Goal: Use online tool/utility: Utilize a website feature to perform a specific function

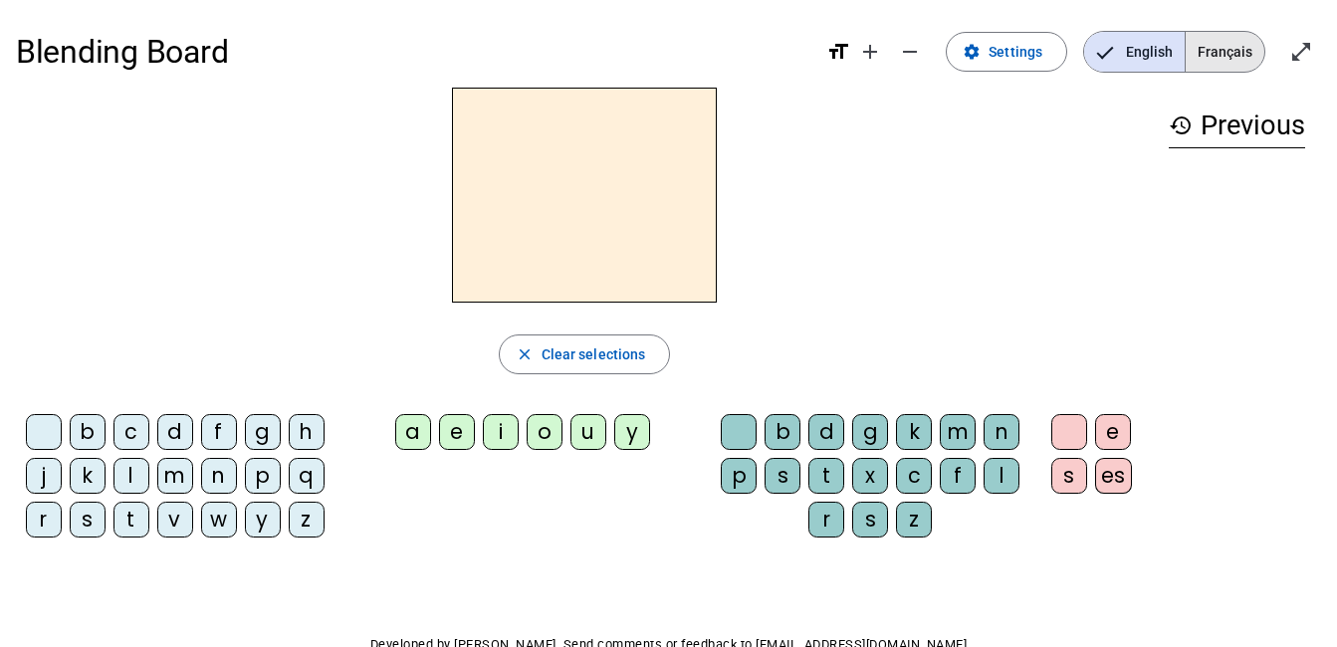
click at [1225, 54] on span "Français" at bounding box center [1225, 52] width 79 height 40
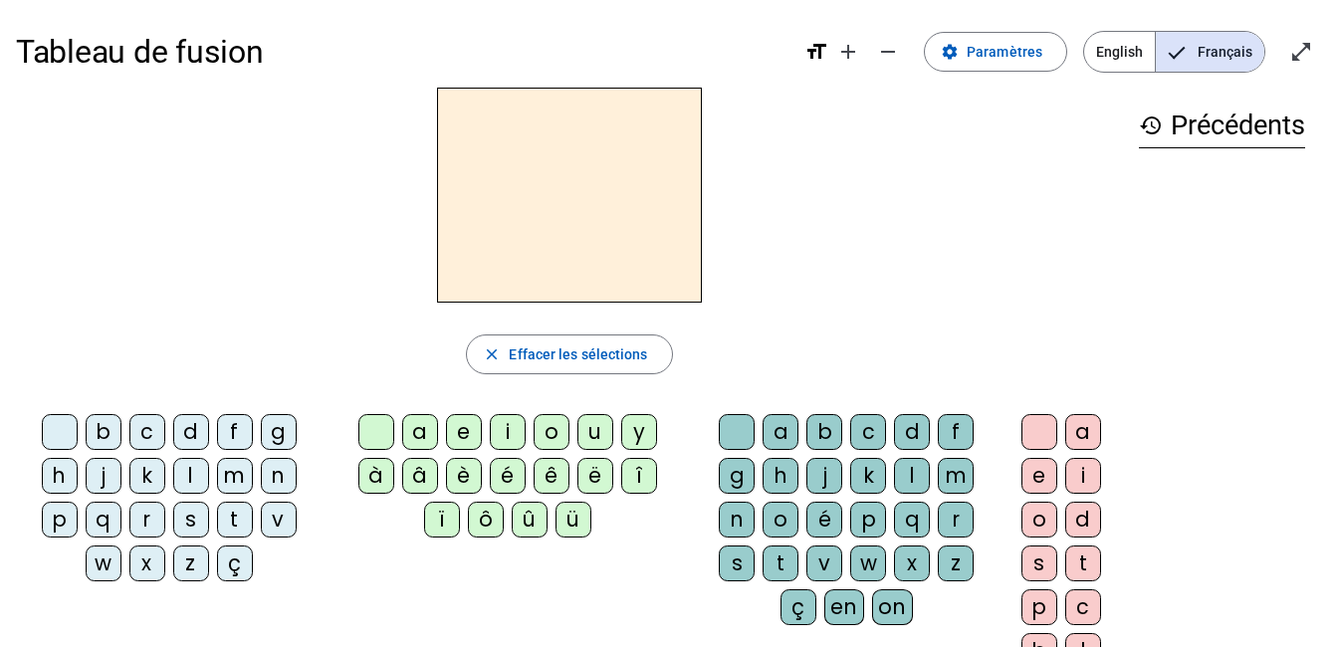
click at [105, 422] on div "b" at bounding box center [104, 432] width 36 height 36
click at [415, 434] on div "a" at bounding box center [420, 432] width 36 height 36
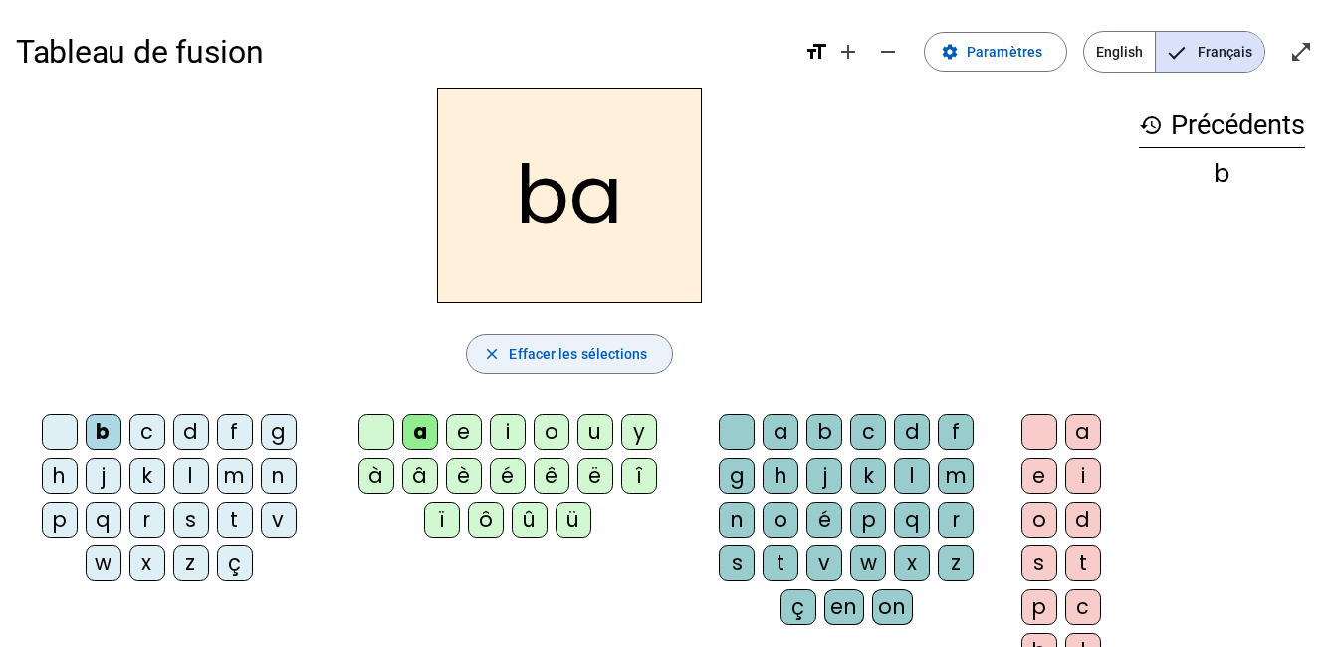
click at [647, 358] on span "button" at bounding box center [569, 355] width 204 height 48
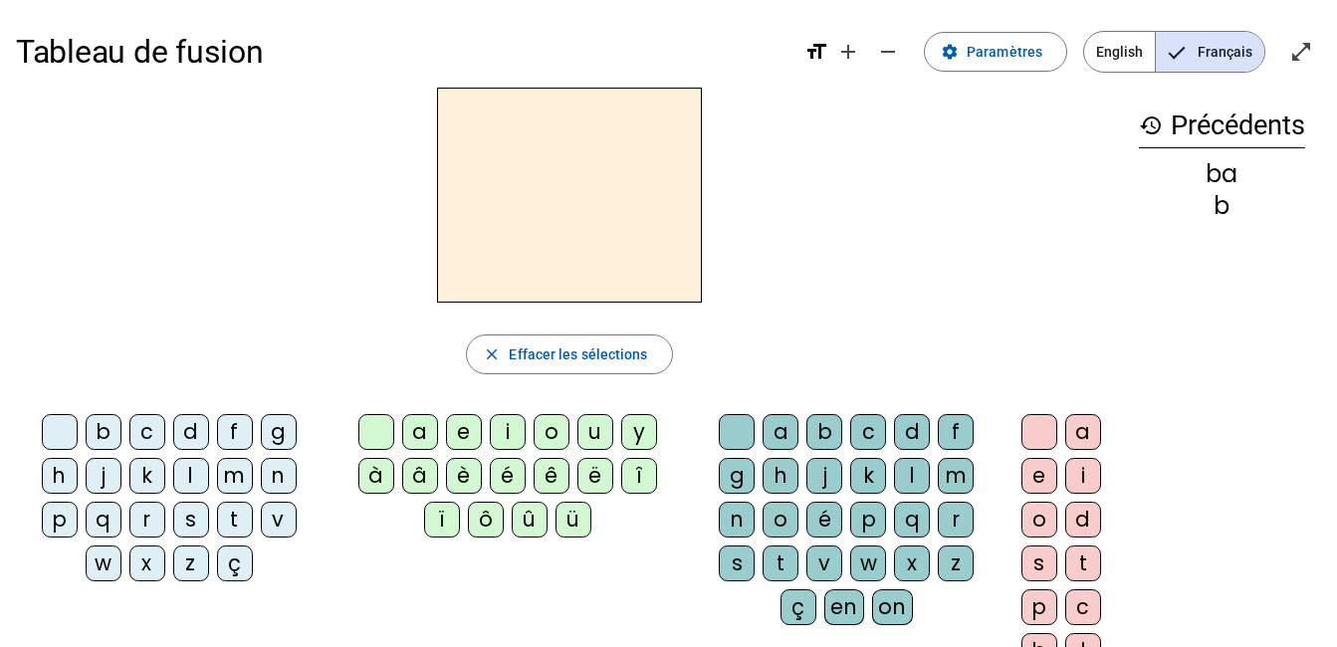
click at [105, 429] on div "b" at bounding box center [104, 432] width 36 height 36
click at [413, 422] on div "a" at bounding box center [420, 432] width 36 height 36
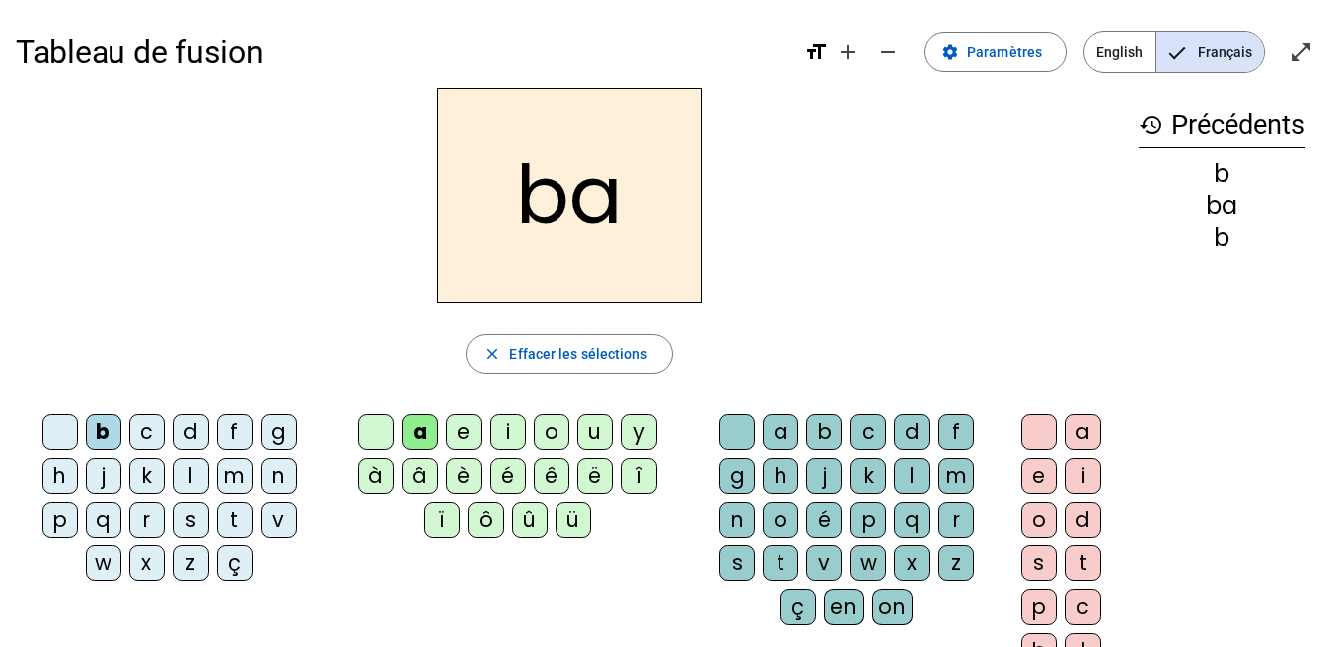
click at [188, 475] on div "l" at bounding box center [191, 476] width 36 height 36
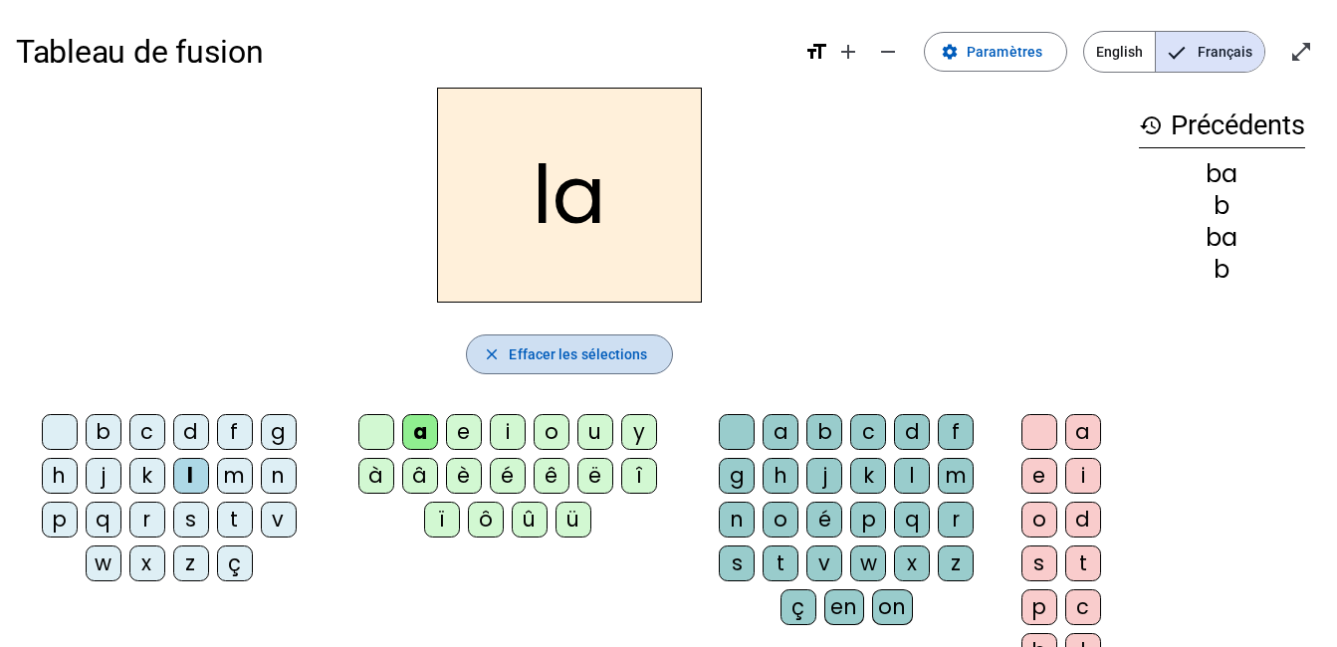
click at [643, 348] on span "Effacer les sélections" at bounding box center [578, 354] width 138 height 24
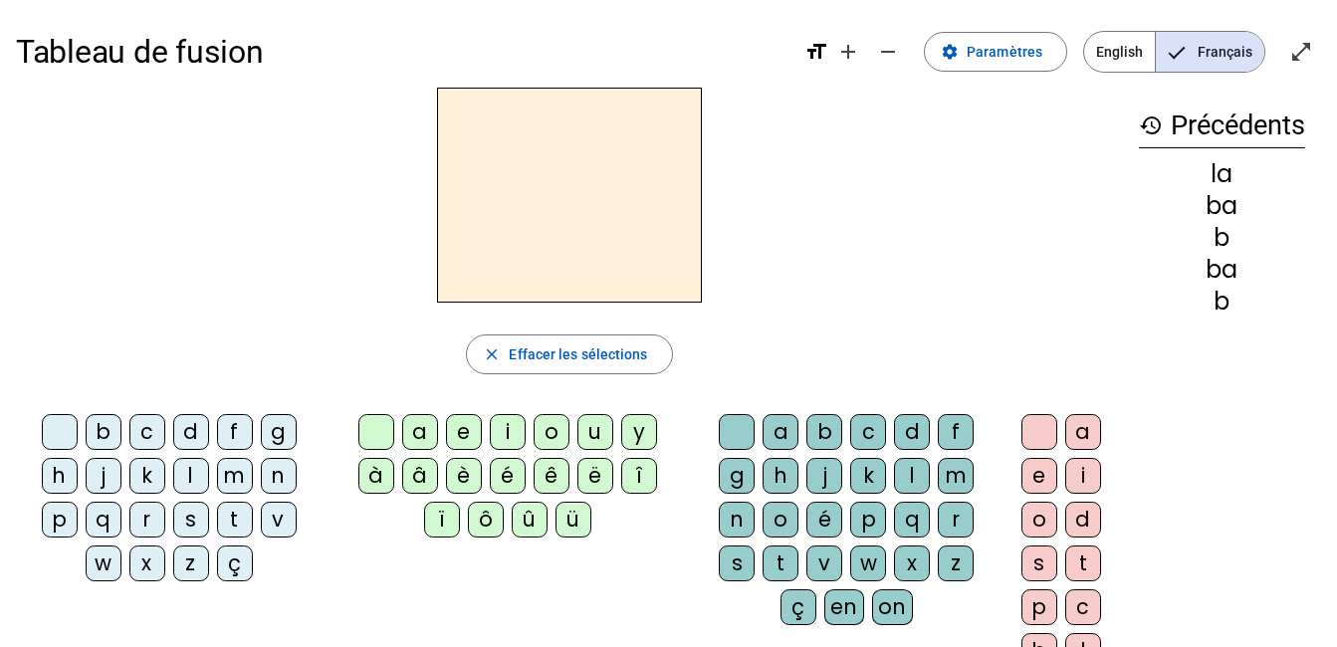
click at [816, 430] on div "b" at bounding box center [824, 432] width 36 height 36
click at [1072, 435] on div "a" at bounding box center [1083, 432] width 36 height 36
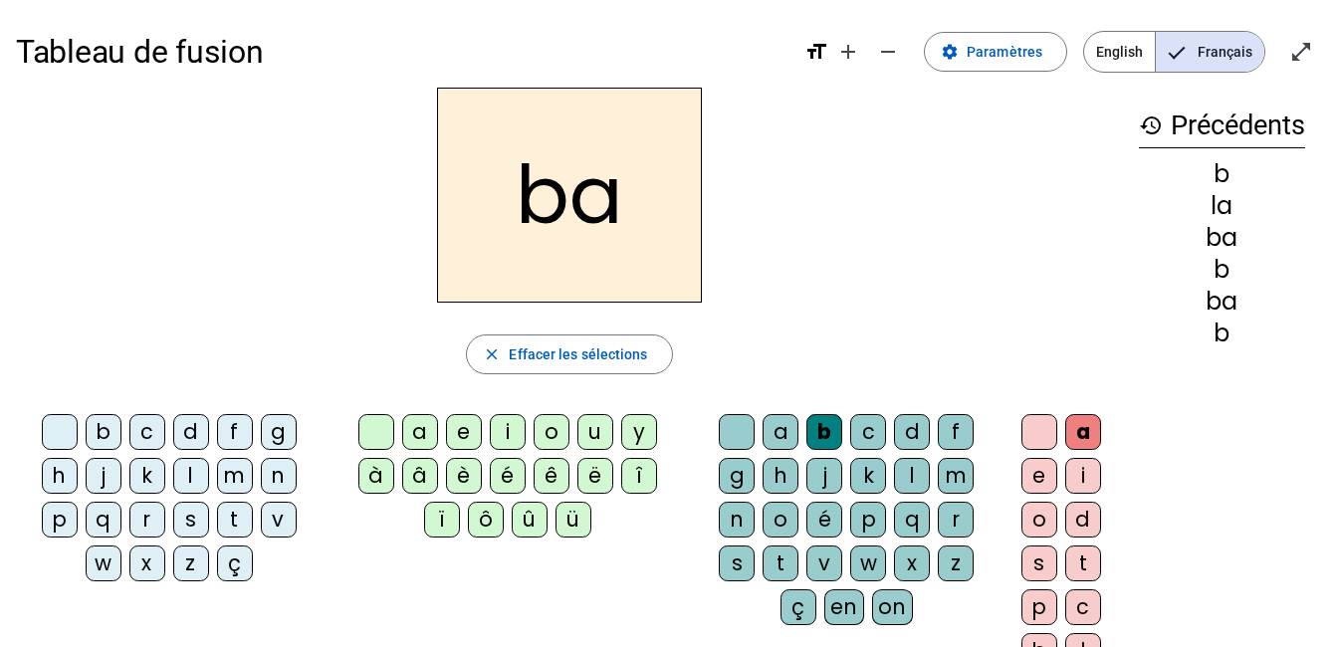
click at [191, 477] on div "l" at bounding box center [191, 476] width 36 height 36
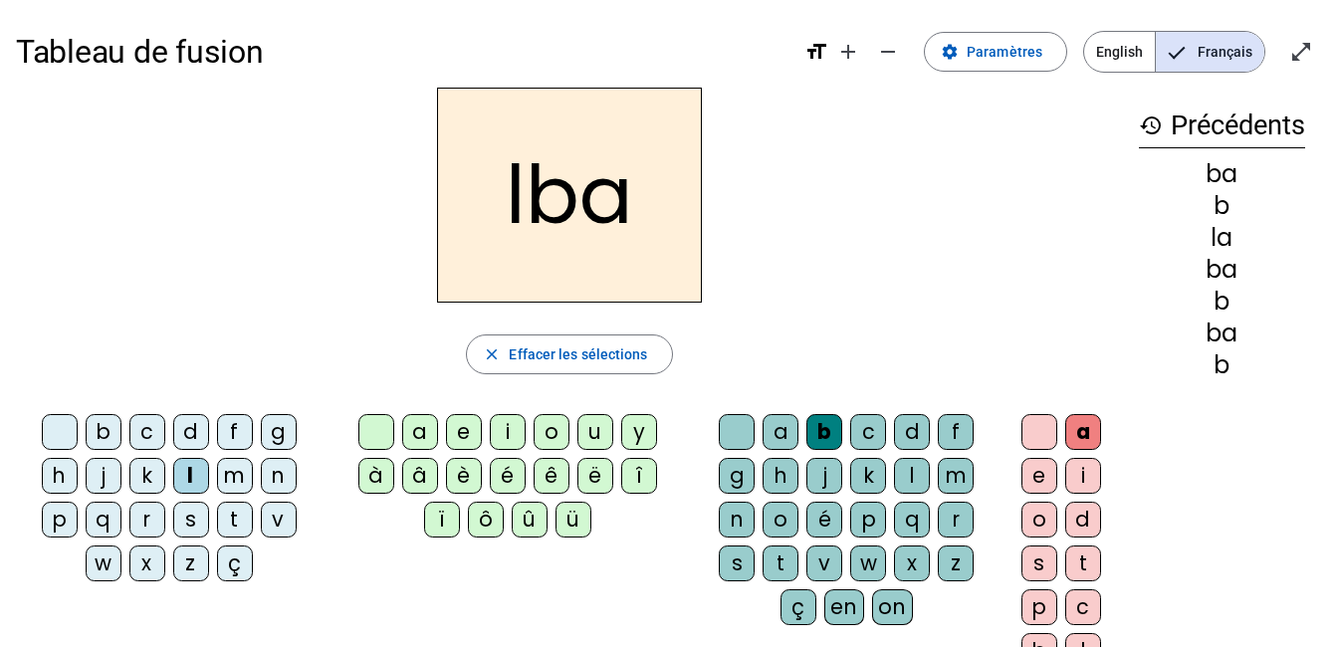
click at [190, 475] on div "l" at bounding box center [191, 476] width 36 height 36
click at [639, 355] on span "Effacer les sélections" at bounding box center [578, 354] width 138 height 24
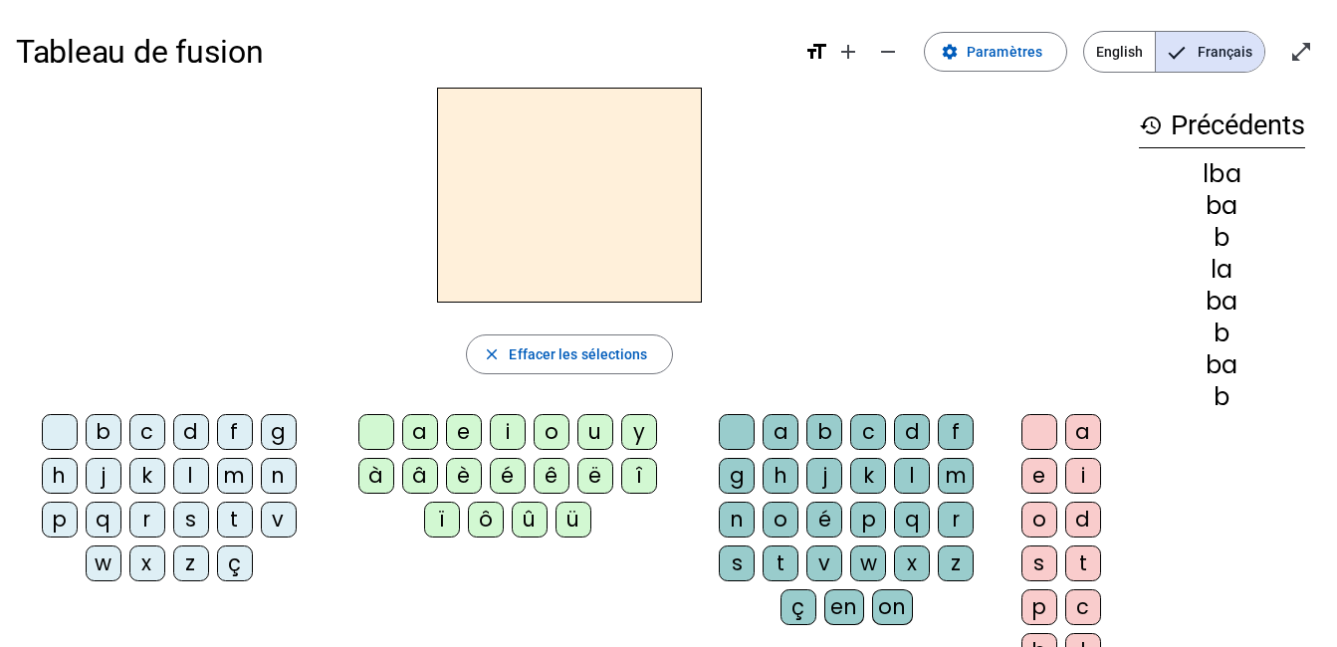
click at [823, 435] on div "b" at bounding box center [824, 432] width 36 height 36
click at [782, 518] on div "o" at bounding box center [781, 520] width 36 height 36
click at [909, 478] on div "l" at bounding box center [912, 476] width 36 height 36
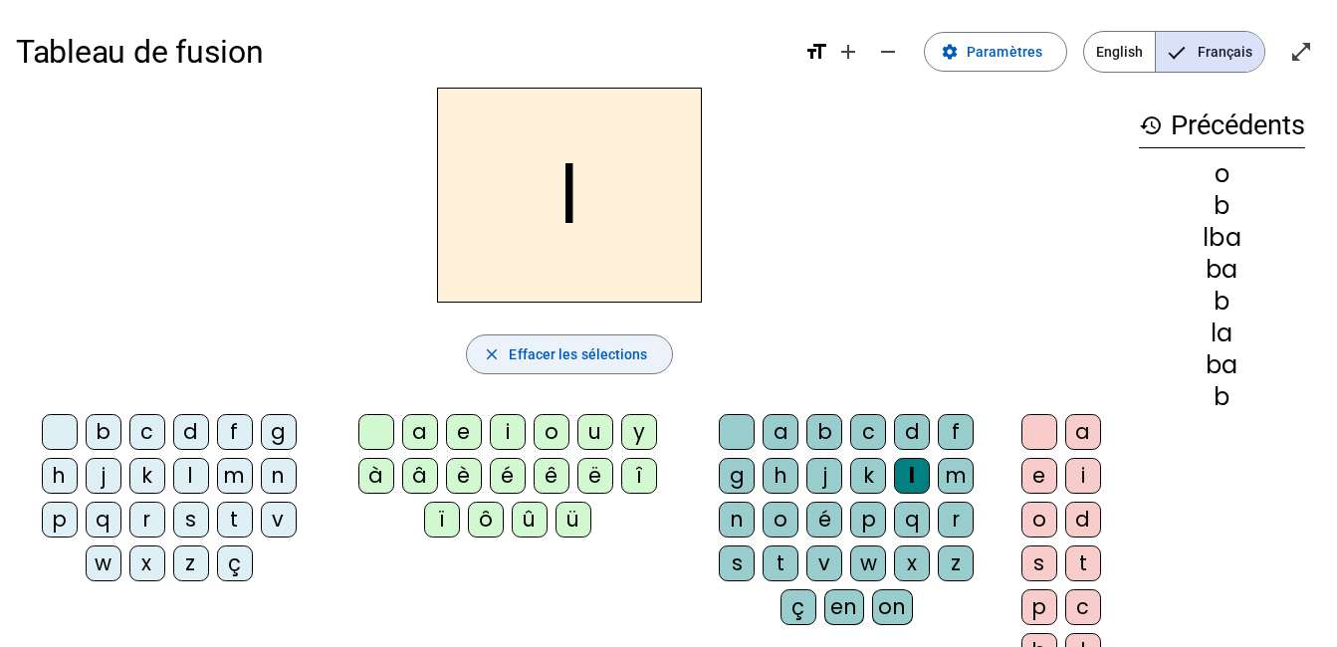
click at [634, 373] on span "button" at bounding box center [569, 355] width 204 height 48
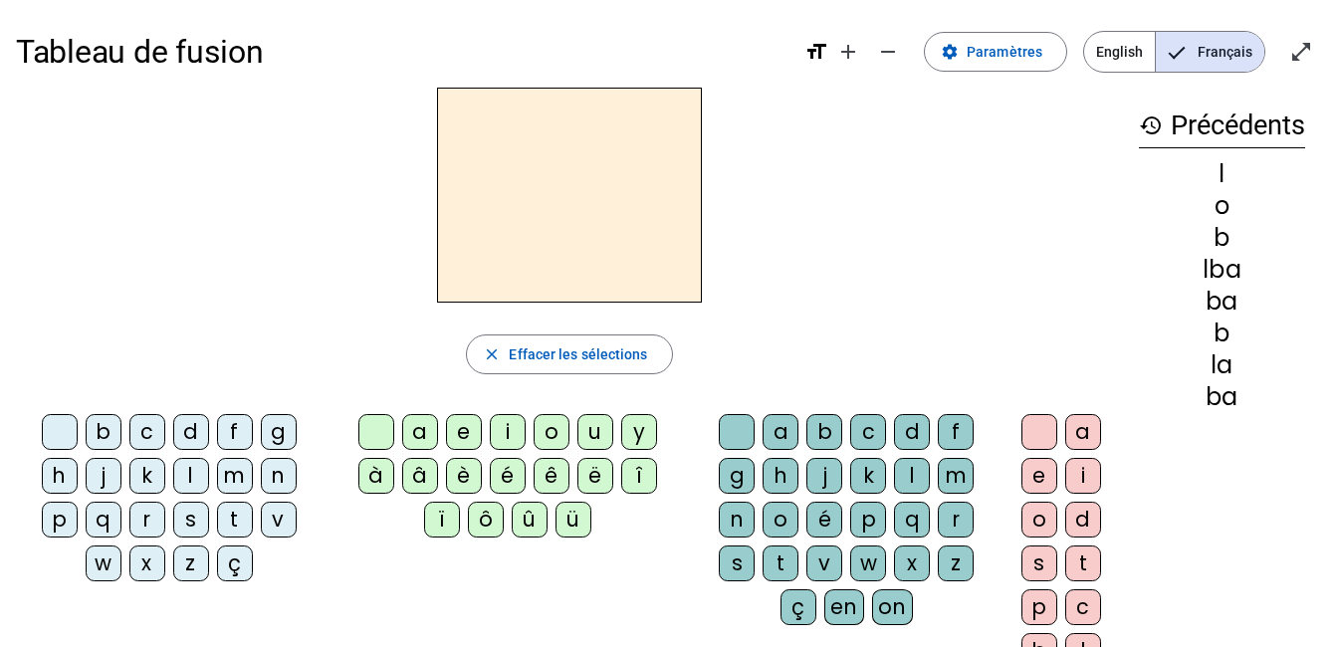
click at [111, 434] on div "b" at bounding box center [104, 432] width 36 height 36
click at [425, 430] on div "a" at bounding box center [420, 432] width 36 height 36
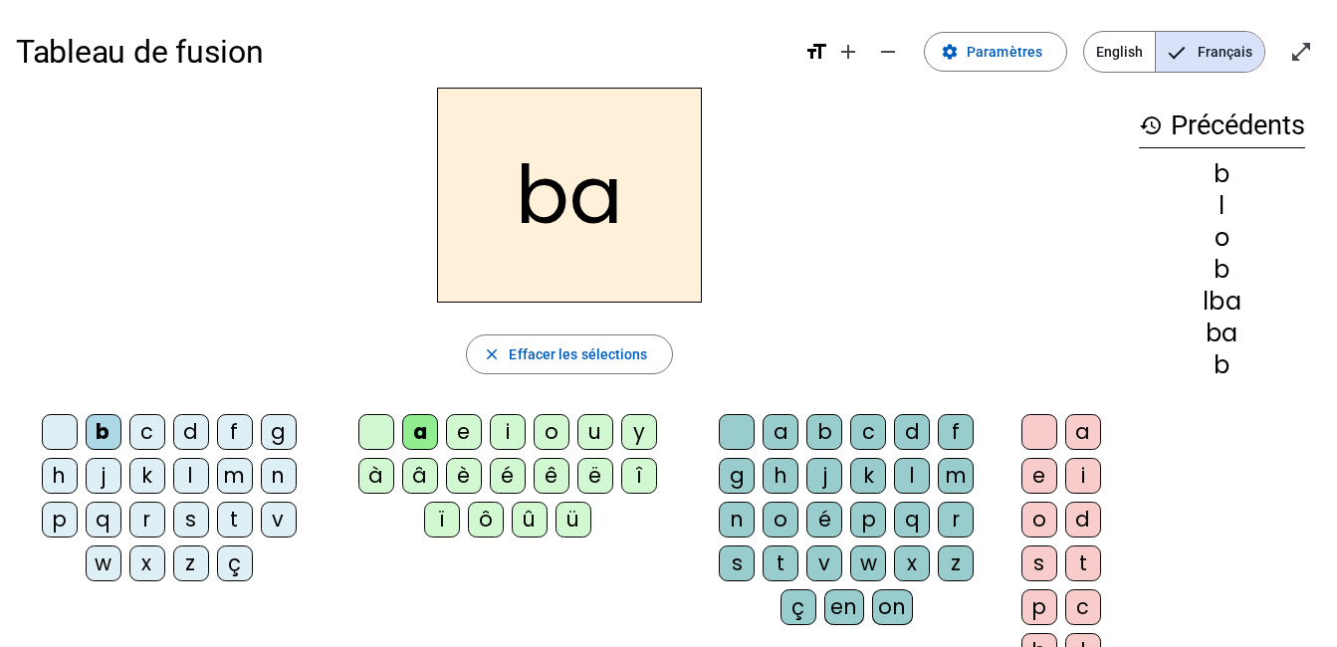
click at [902, 473] on div "l" at bounding box center [912, 476] width 36 height 36
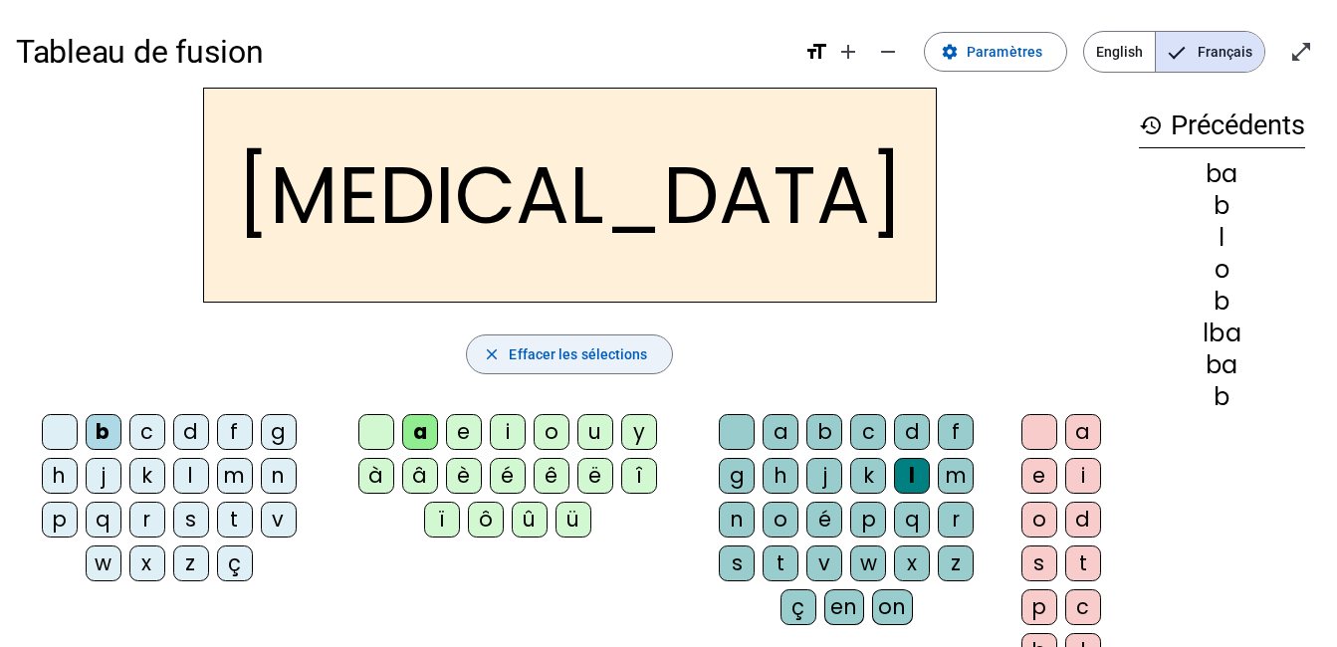
click at [603, 353] on span "Effacer les sélections" at bounding box center [578, 354] width 138 height 24
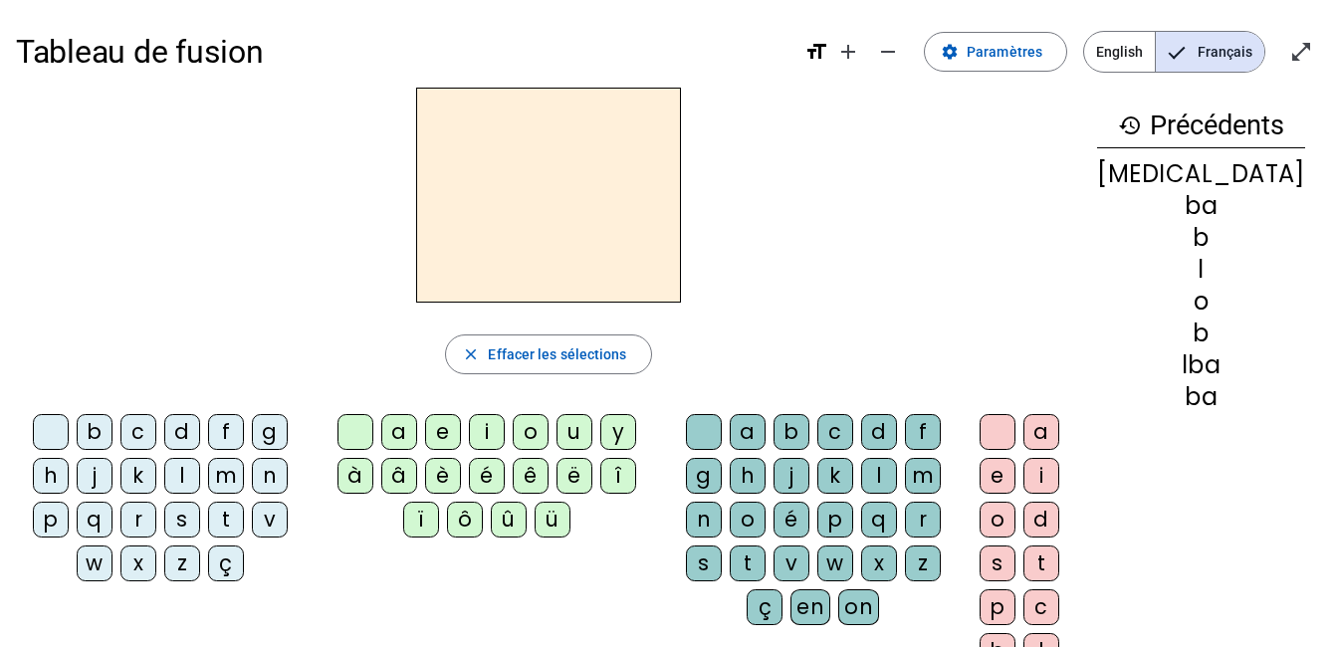
click at [233, 477] on div "m" at bounding box center [226, 476] width 36 height 36
click at [417, 431] on div "a" at bounding box center [399, 432] width 36 height 36
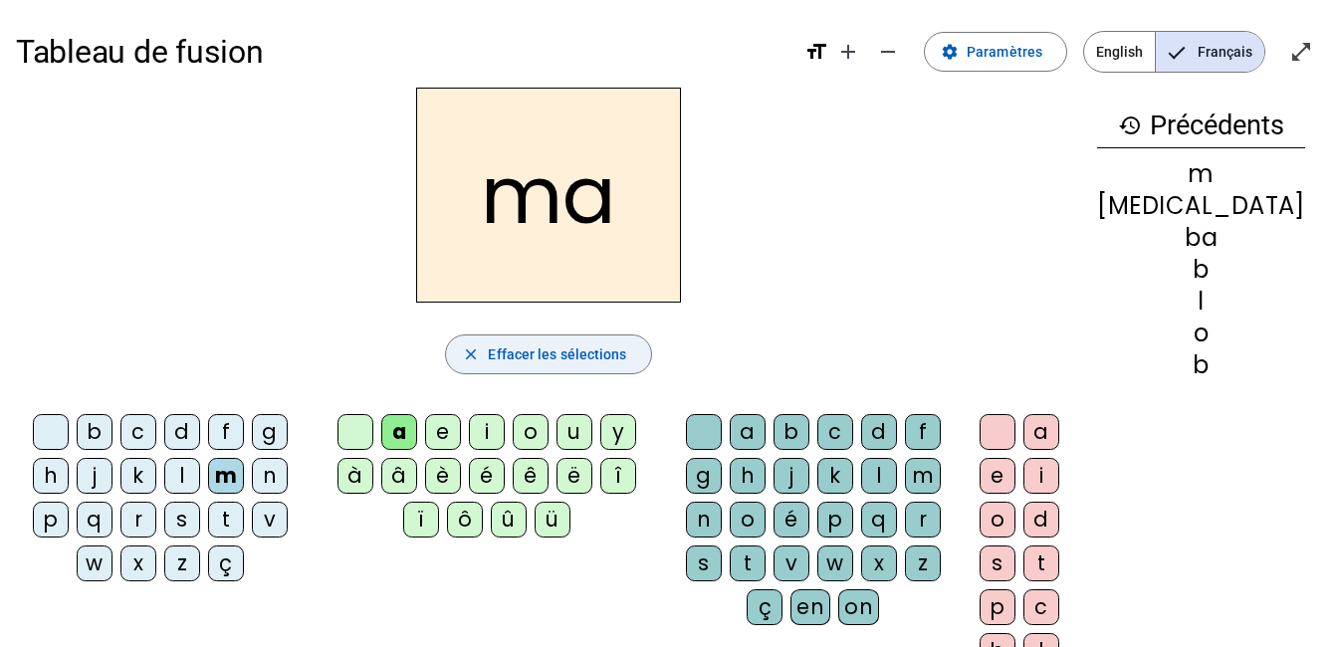
click at [510, 361] on span "Effacer les sélections" at bounding box center [557, 354] width 138 height 24
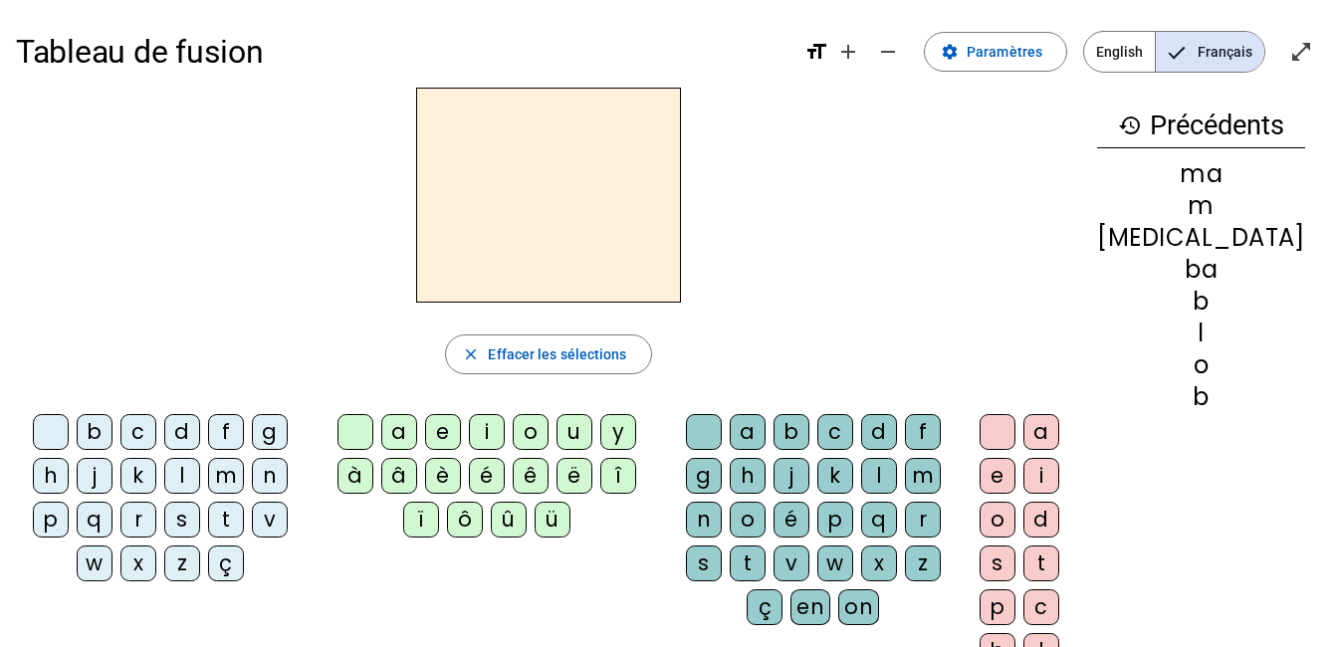
click at [233, 478] on div "m" at bounding box center [226, 476] width 36 height 36
click at [591, 441] on div "u" at bounding box center [574, 432] width 36 height 36
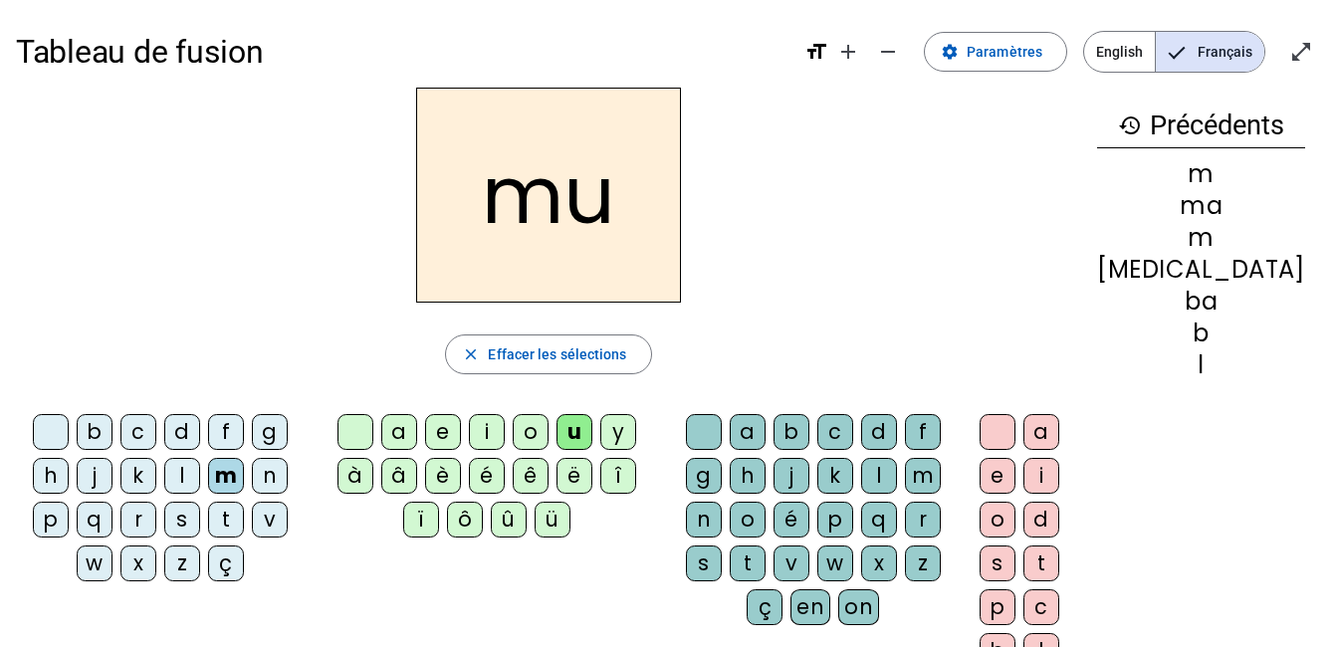
click at [766, 434] on div "a" at bounding box center [748, 432] width 36 height 36
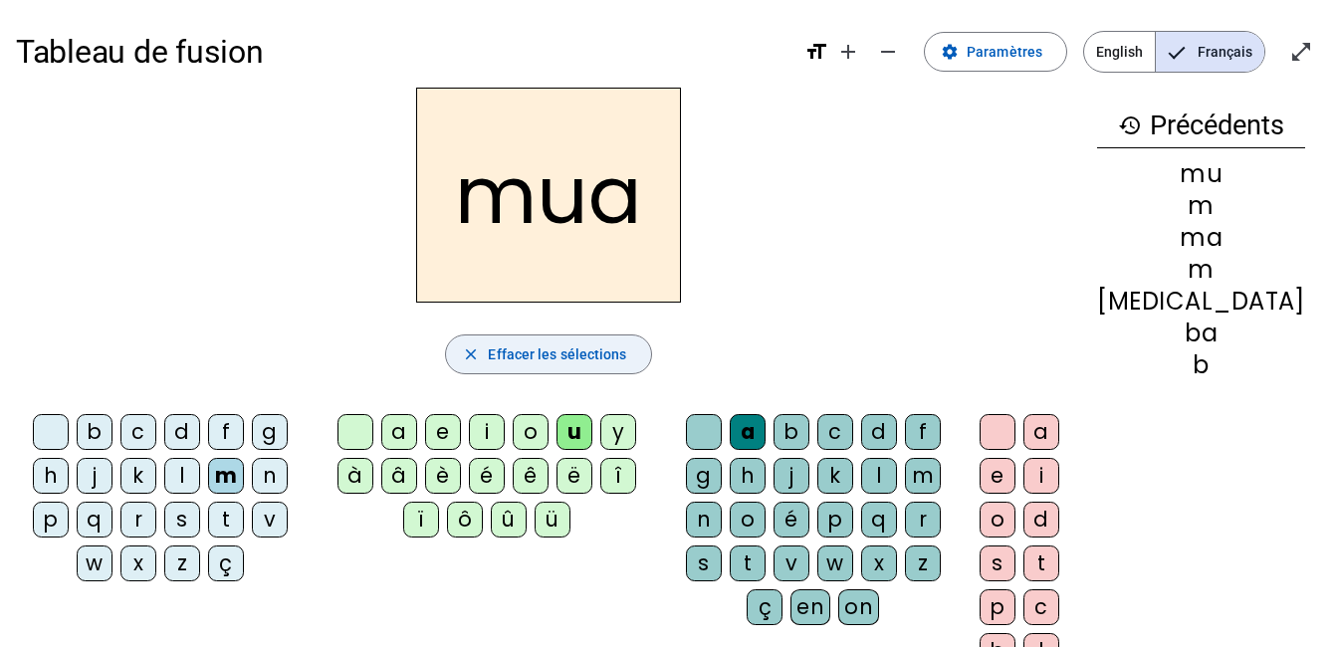
click at [523, 360] on span "Effacer les sélections" at bounding box center [557, 354] width 138 height 24
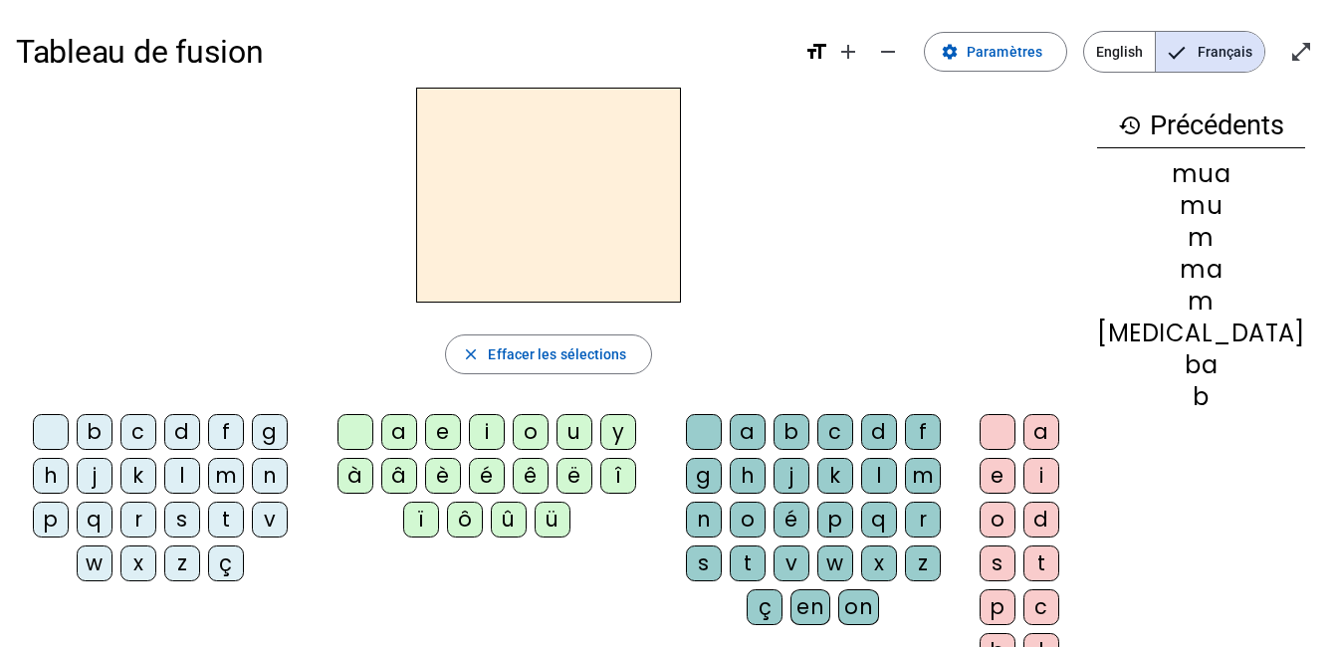
click at [231, 482] on div "m" at bounding box center [226, 476] width 36 height 36
click at [544, 433] on div "o" at bounding box center [531, 432] width 36 height 36
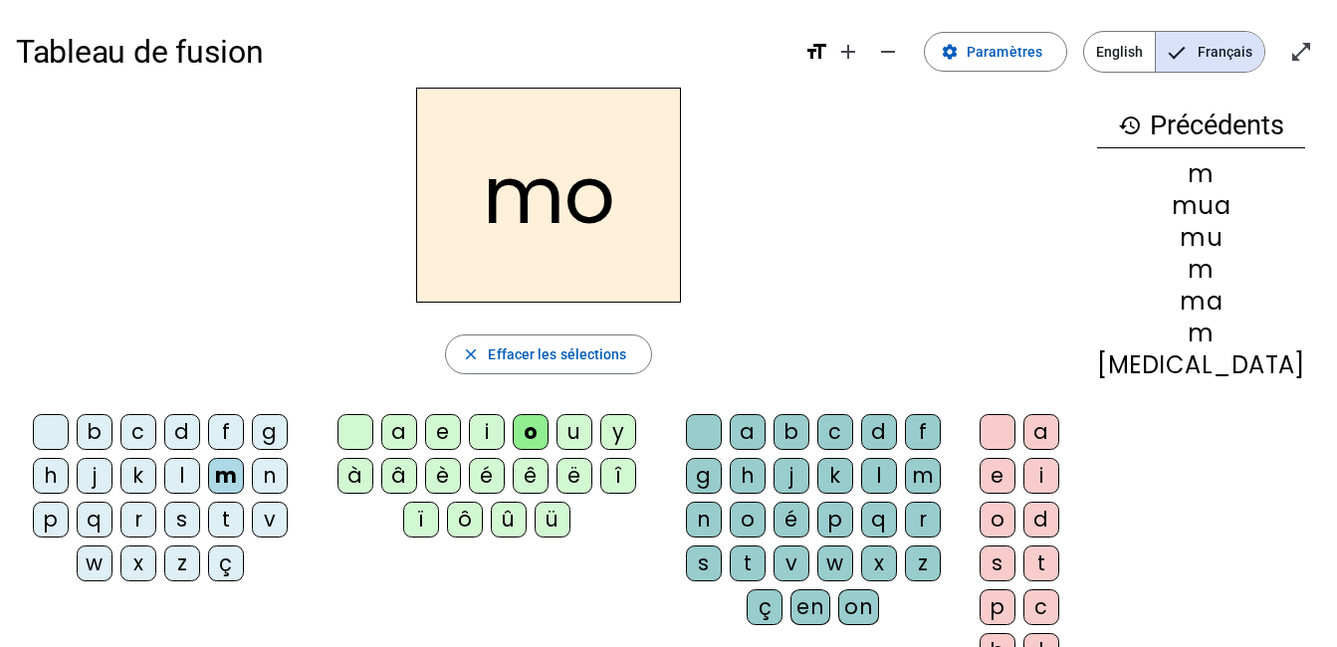
click at [1059, 475] on div "i" at bounding box center [1041, 476] width 36 height 36
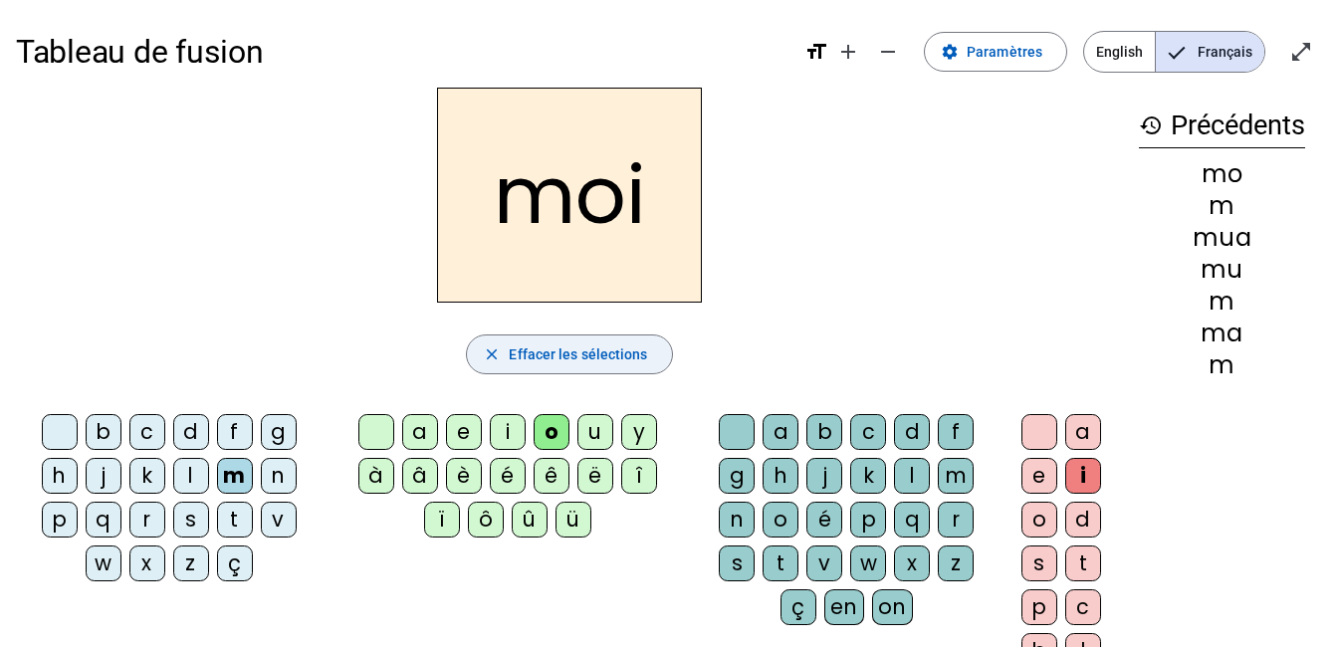
click at [657, 354] on span "button" at bounding box center [569, 355] width 204 height 48
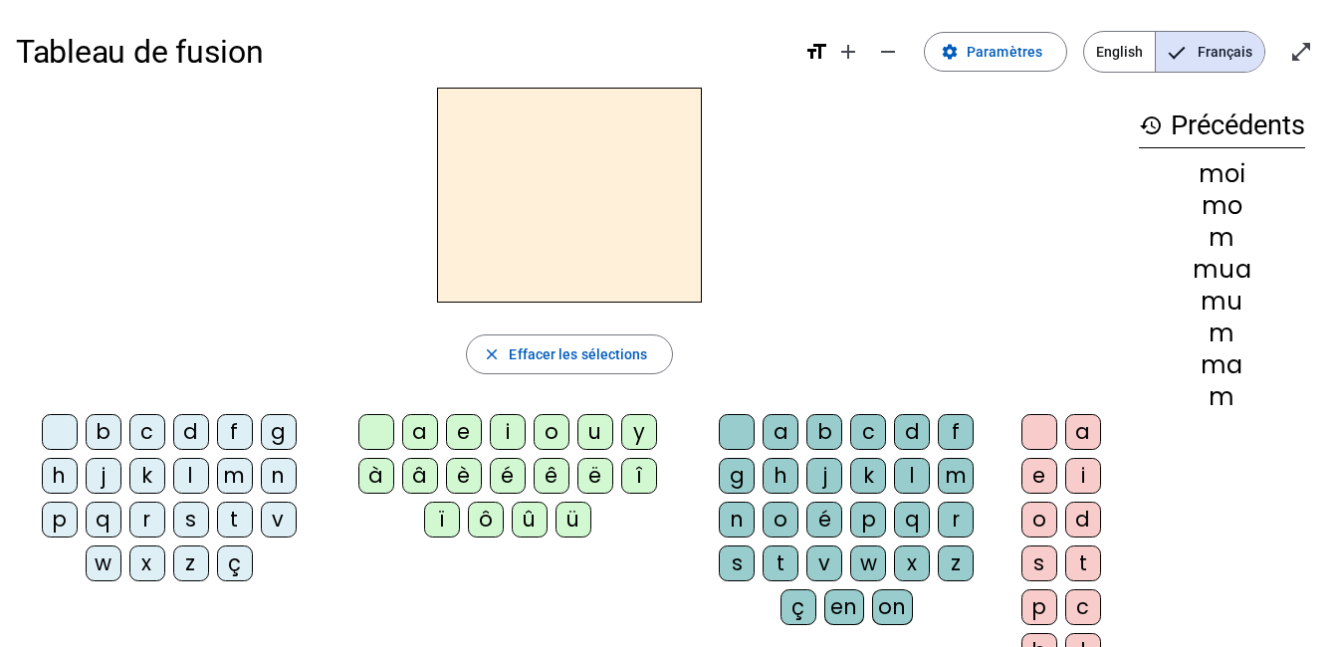
click at [108, 430] on div "b" at bounding box center [104, 432] width 36 height 36
click at [779, 522] on div "o" at bounding box center [781, 520] width 36 height 36
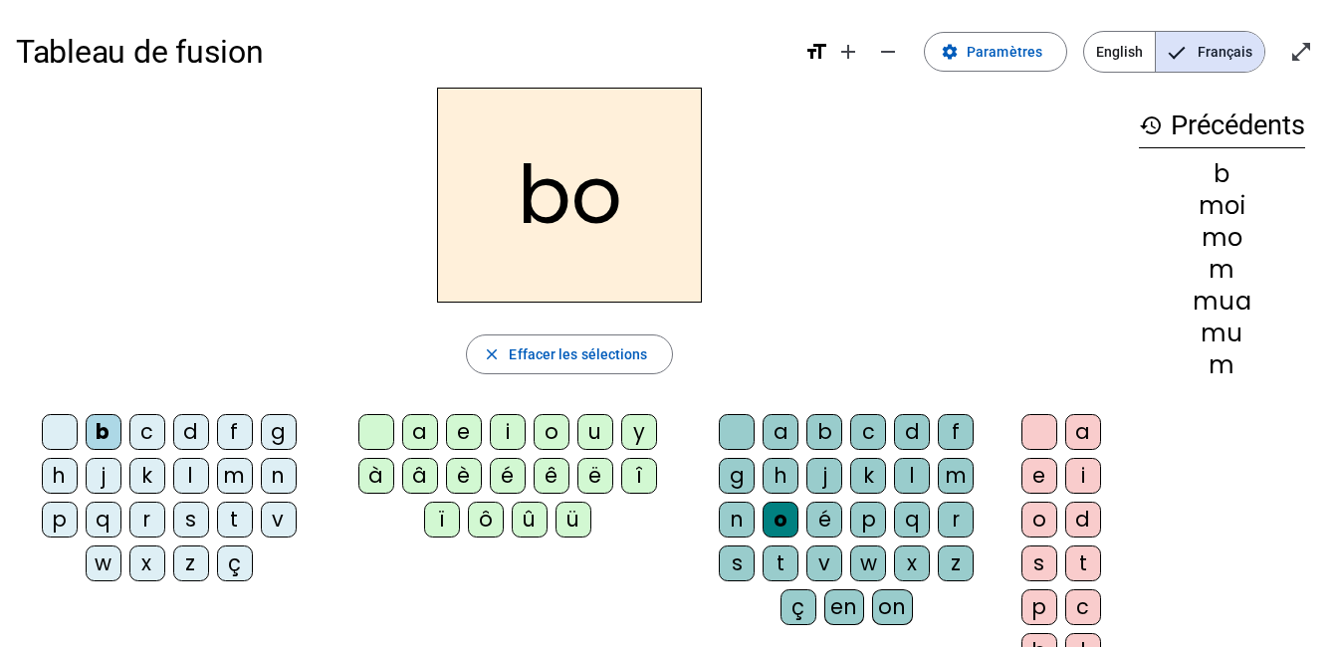
click at [905, 481] on div "l" at bounding box center [912, 476] width 36 height 36
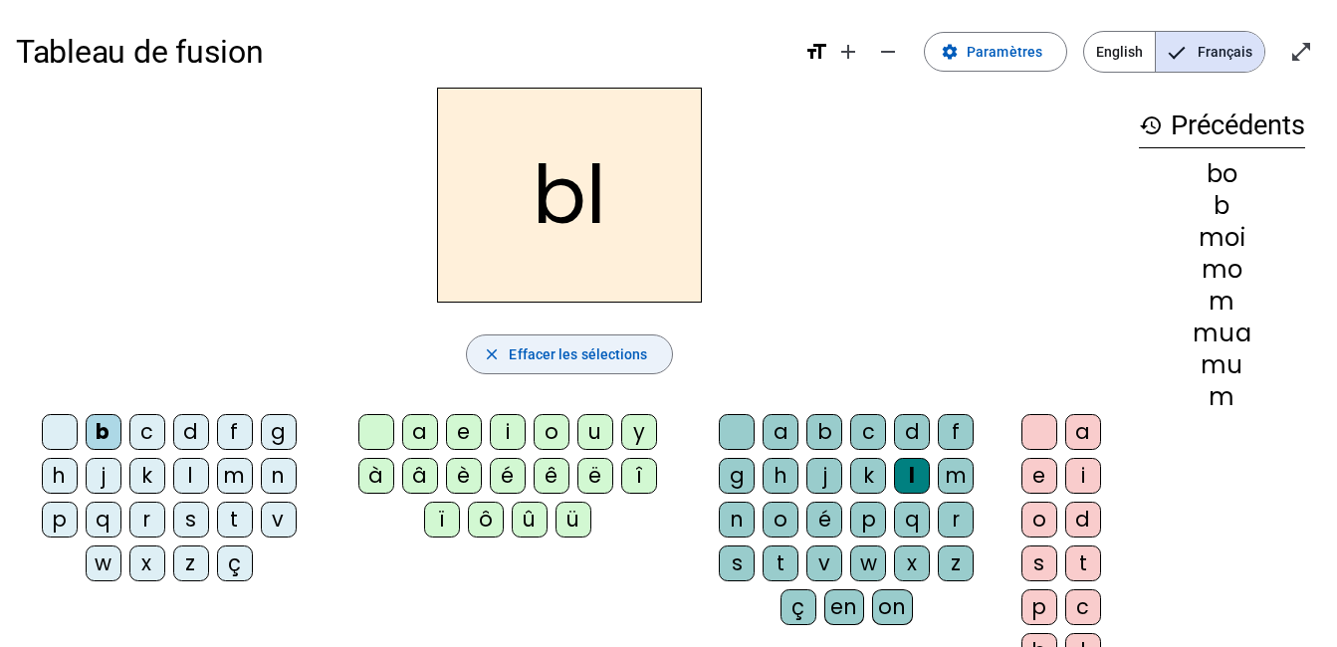
click at [535, 340] on span "button" at bounding box center [569, 355] width 204 height 48
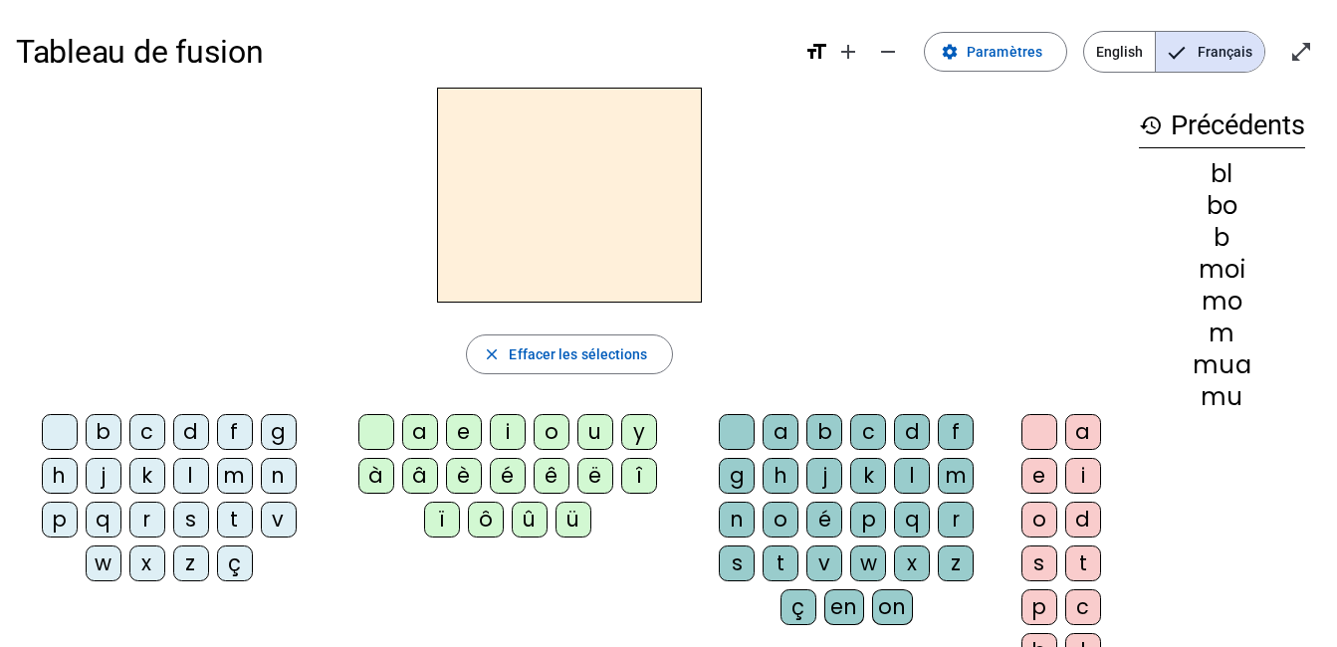
click at [109, 439] on div "b" at bounding box center [104, 432] width 36 height 36
click at [545, 436] on div "o" at bounding box center [552, 432] width 36 height 36
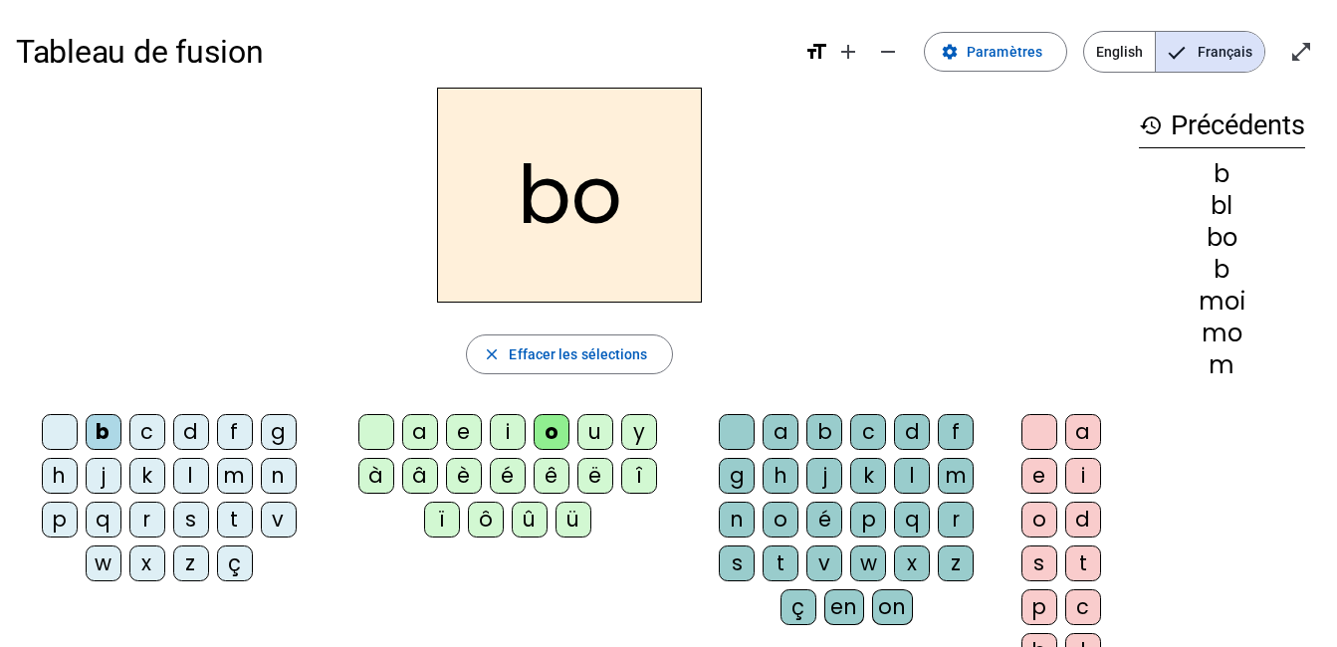
click at [913, 472] on div "l" at bounding box center [912, 476] width 36 height 36
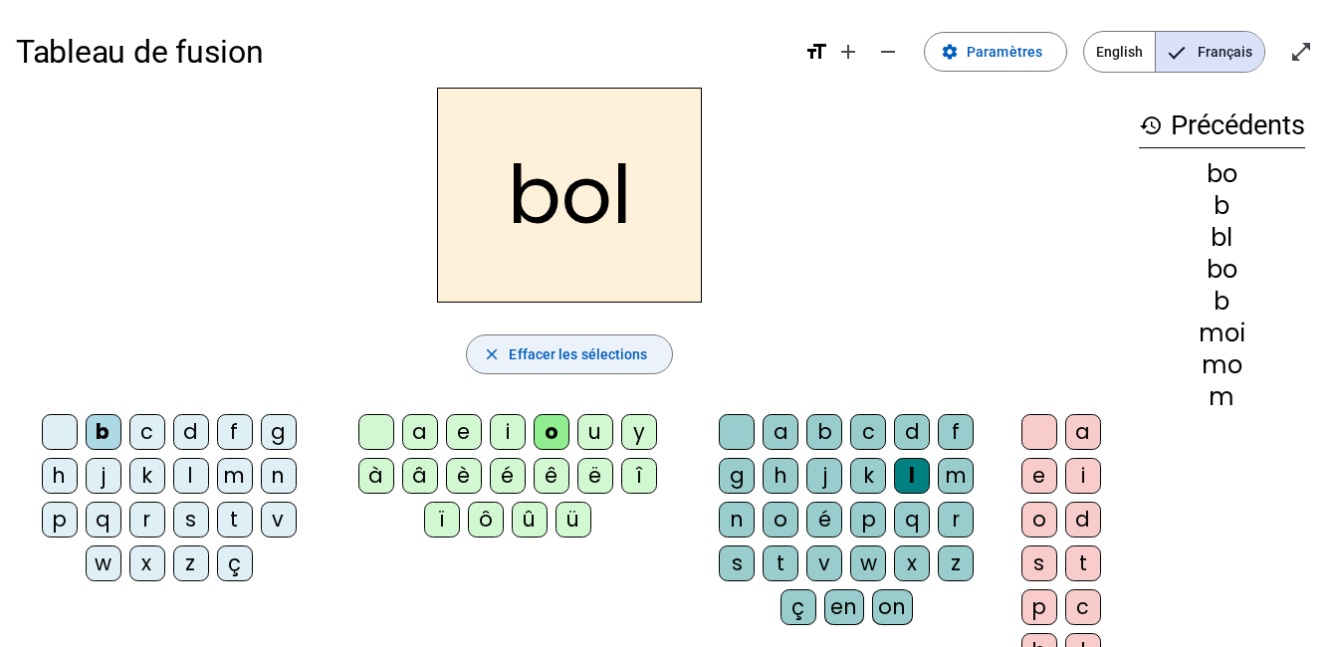
click at [651, 364] on span "button" at bounding box center [569, 355] width 204 height 48
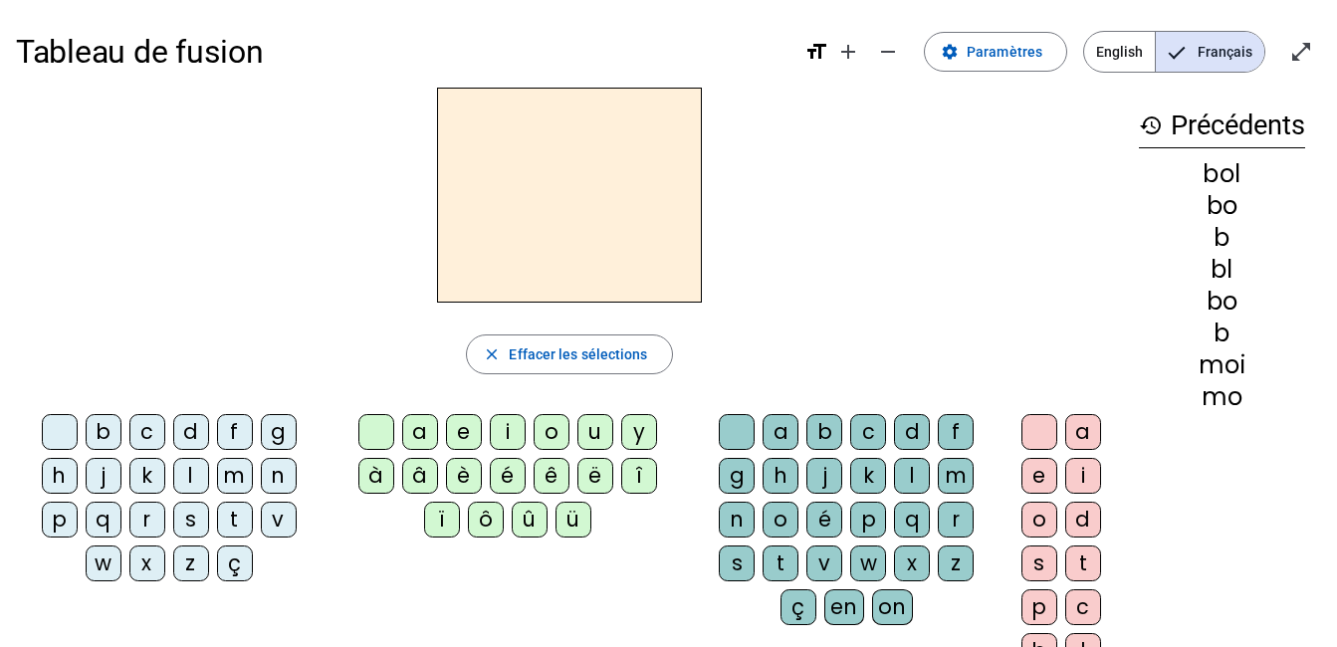
click at [413, 475] on div "â" at bounding box center [420, 476] width 36 height 36
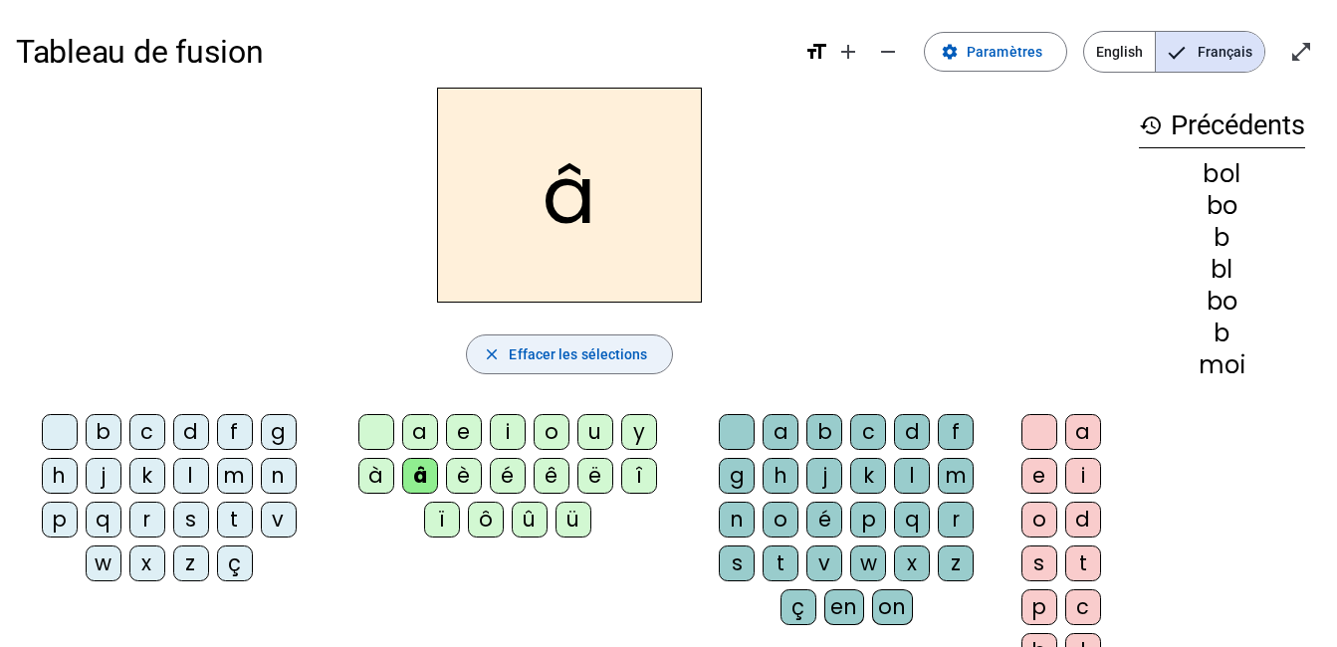
click at [555, 360] on span "Effacer les sélections" at bounding box center [578, 354] width 138 height 24
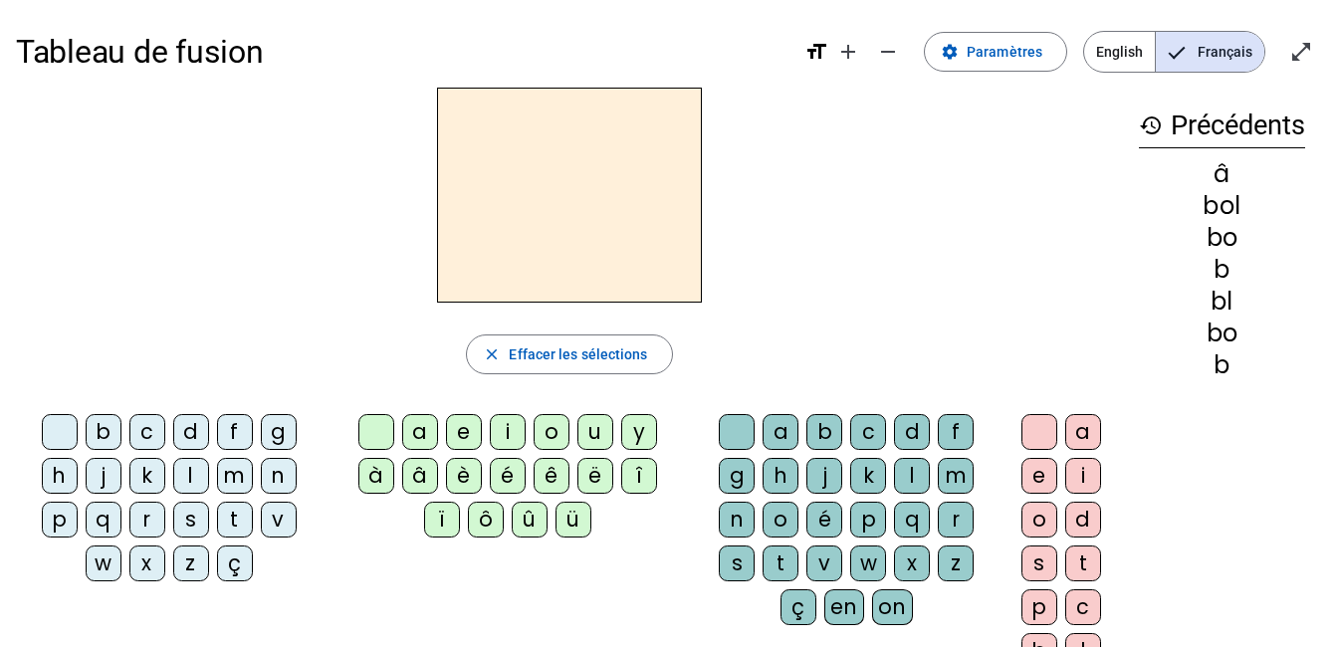
click at [419, 428] on div "a" at bounding box center [420, 432] width 36 height 36
click at [958, 479] on div "m" at bounding box center [956, 476] width 36 height 36
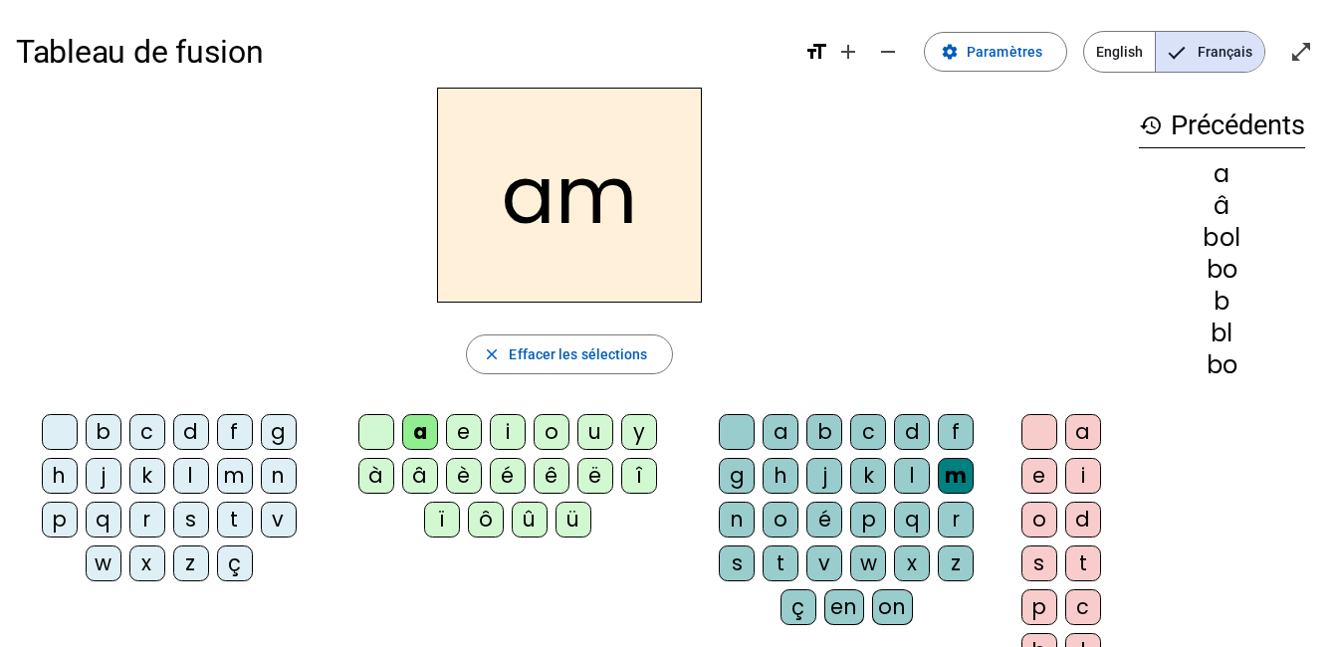
click at [1081, 477] on div "i" at bounding box center [1083, 476] width 36 height 36
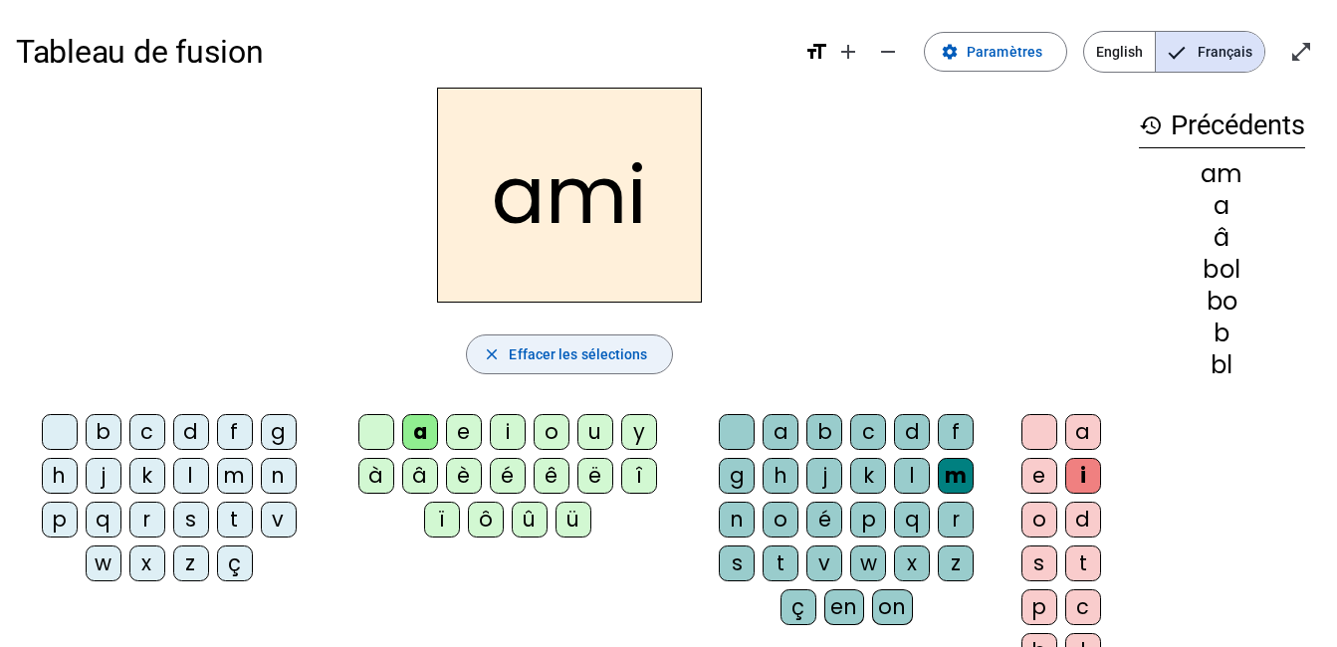
click at [654, 360] on span "button" at bounding box center [569, 355] width 204 height 48
